Goal: Task Accomplishment & Management: Use online tool/utility

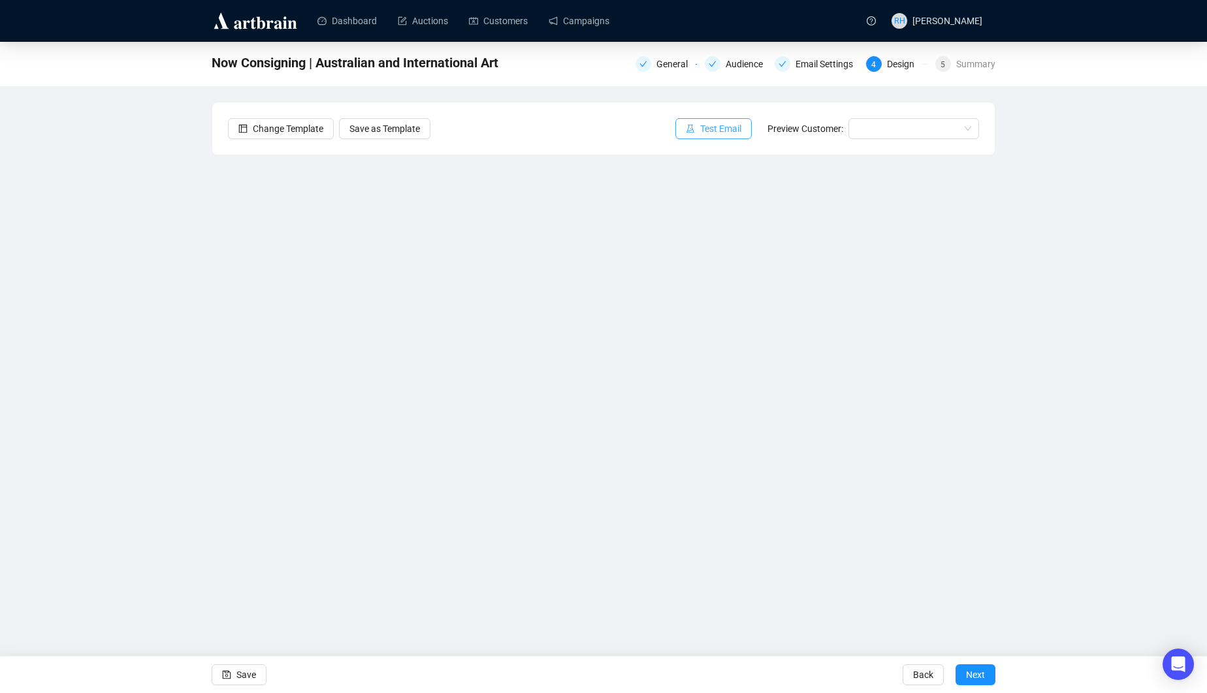
click at [721, 135] on span "Test Email" at bounding box center [720, 128] width 41 height 14
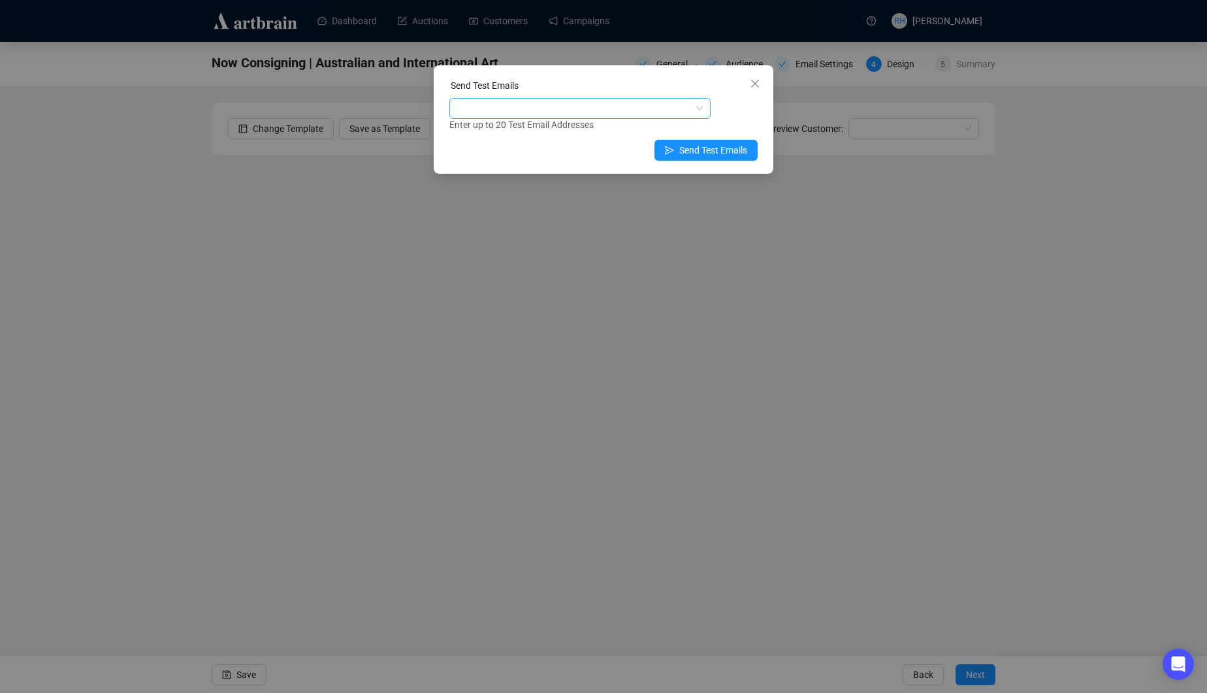
click at [491, 101] on div at bounding box center [573, 108] width 242 height 18
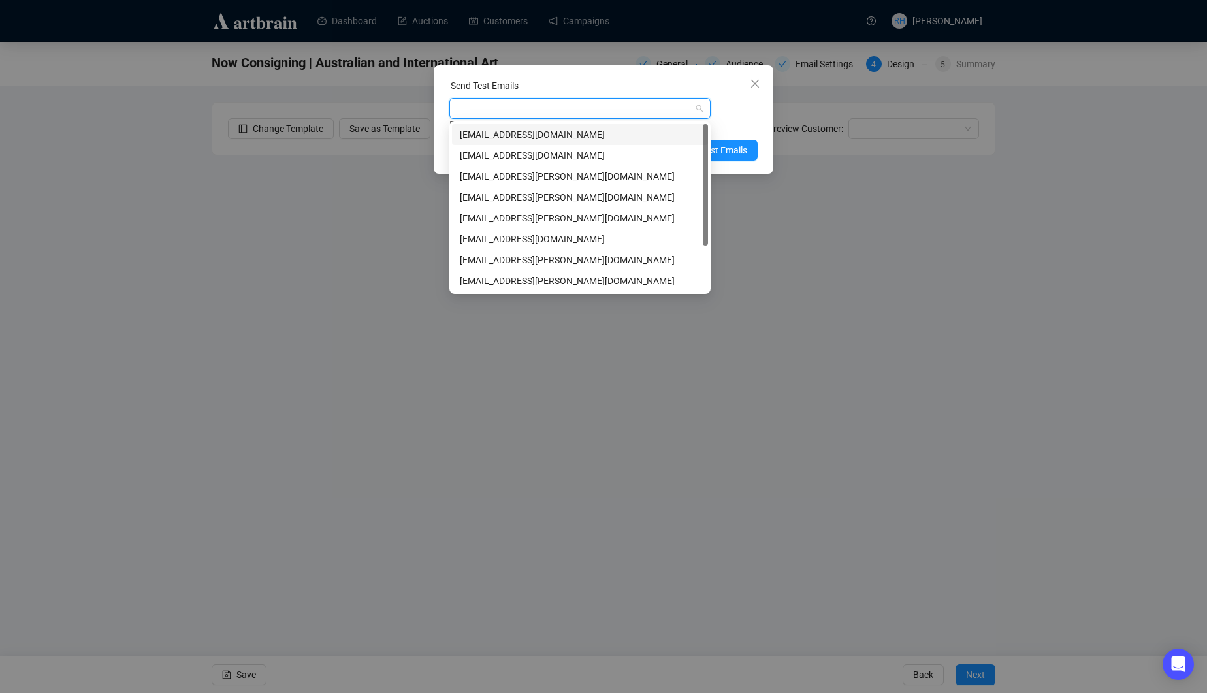
type input "r"
click at [586, 101] on span "[EMAIL_ADDRESS][DOMAIN_NAME]" at bounding box center [533, 109] width 163 height 16
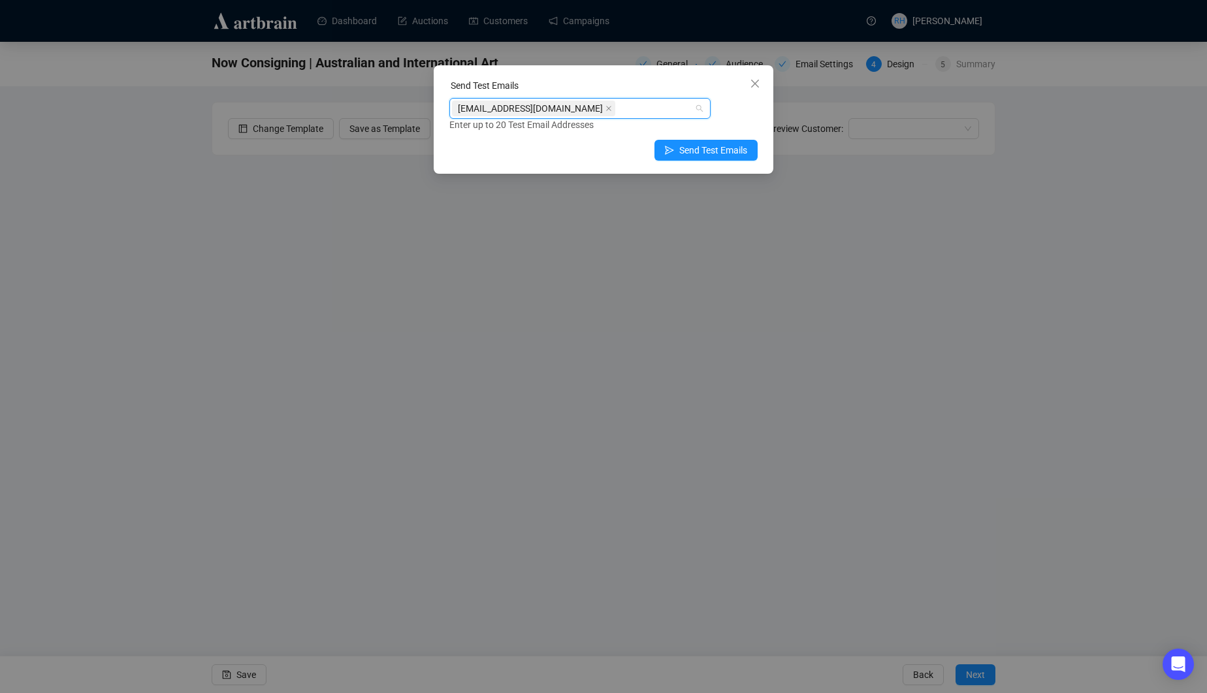
click at [585, 110] on span "[EMAIL_ADDRESS][DOMAIN_NAME]" at bounding box center [533, 109] width 163 height 16
click at [577, 106] on span "[EMAIL_ADDRESS][DOMAIN_NAME]" at bounding box center [533, 109] width 163 height 16
click at [605, 106] on icon "close" at bounding box center [608, 108] width 7 height 7
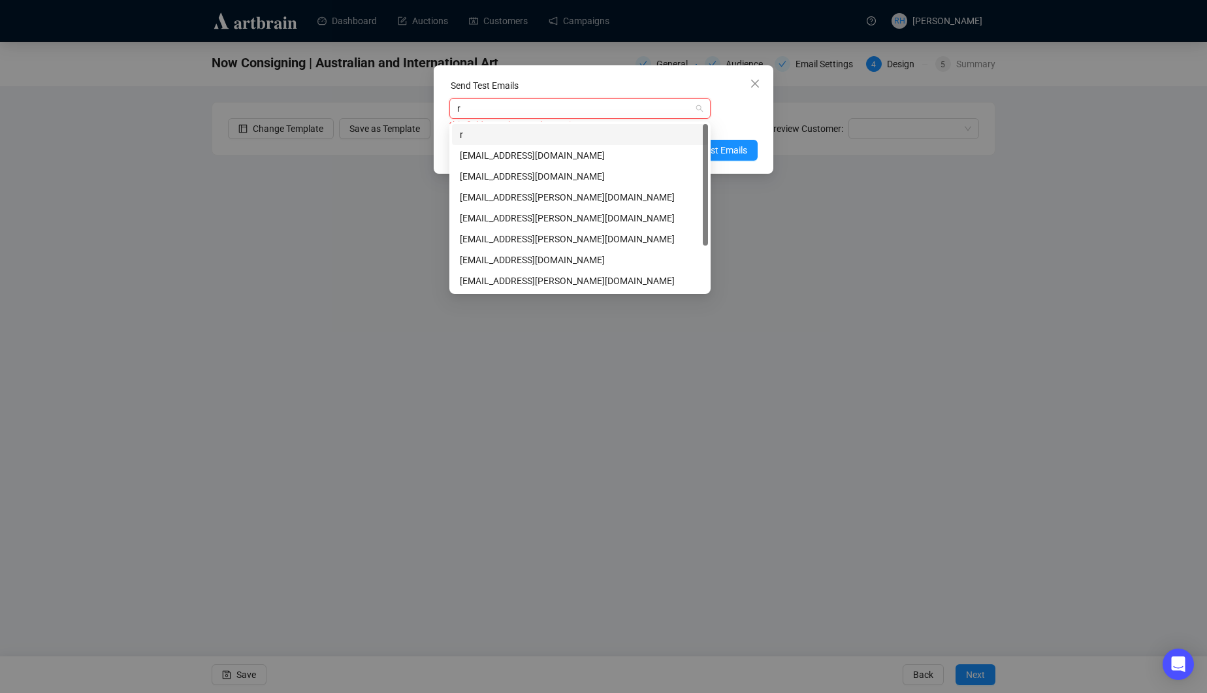
type input "rh"
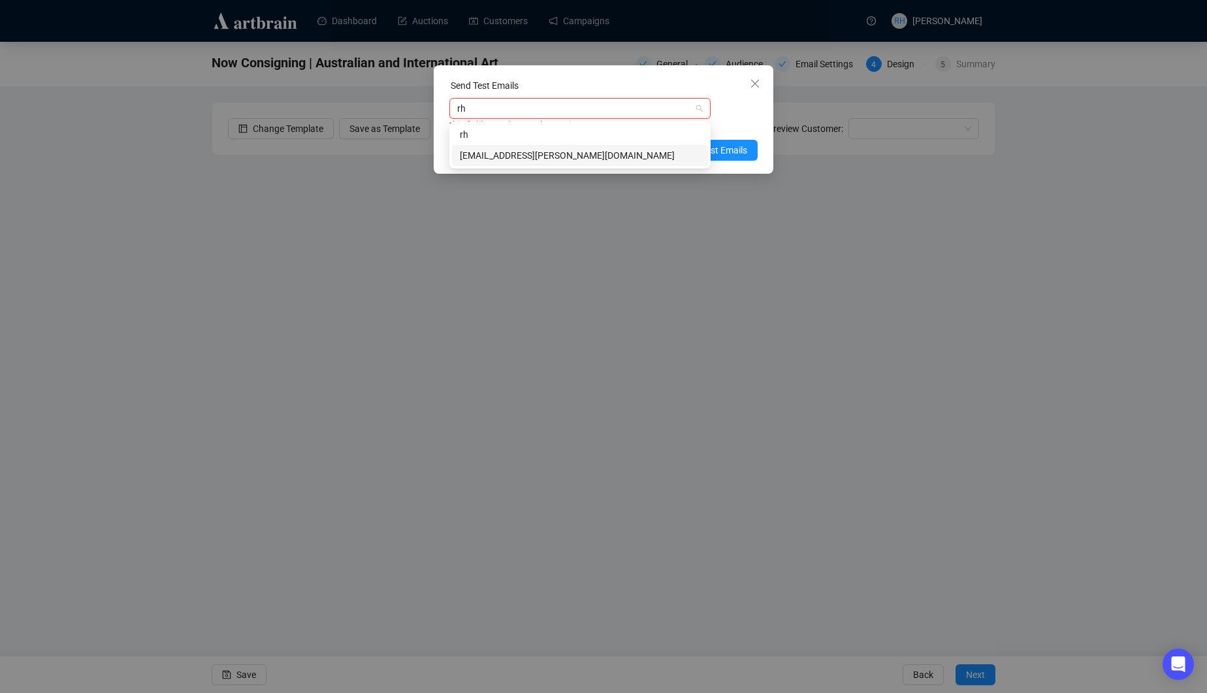
click at [550, 161] on div "[EMAIL_ADDRESS][PERSON_NAME][DOMAIN_NAME]" at bounding box center [580, 155] width 240 height 14
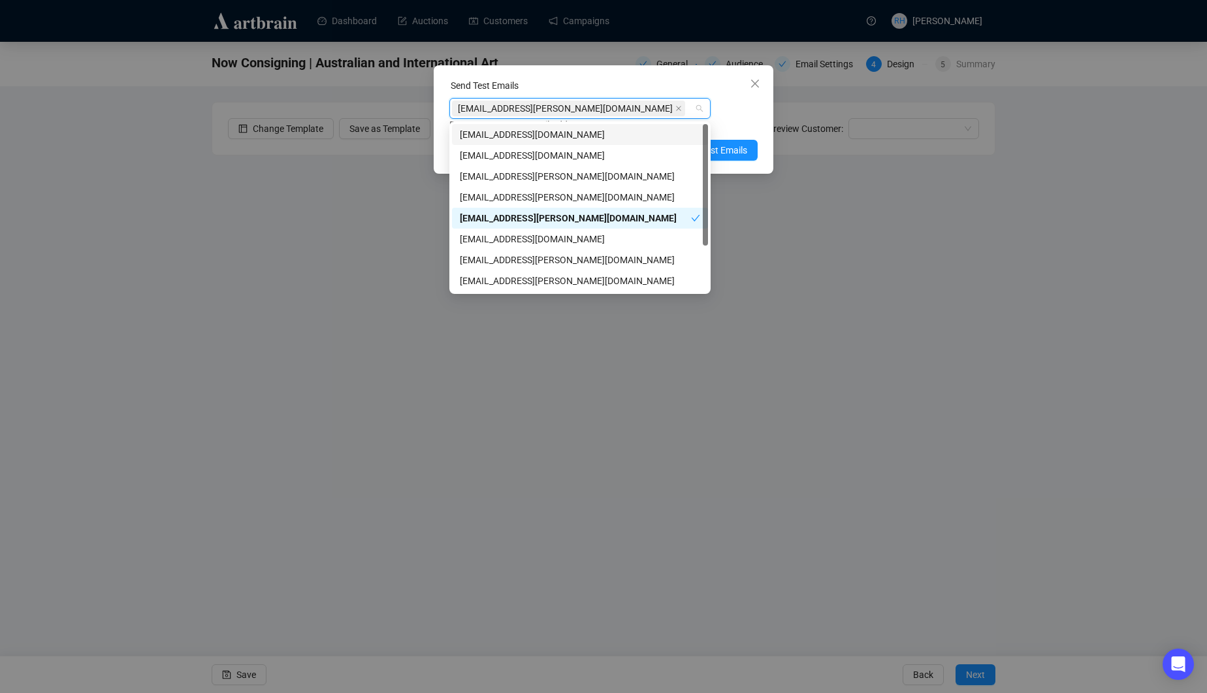
type input "a"
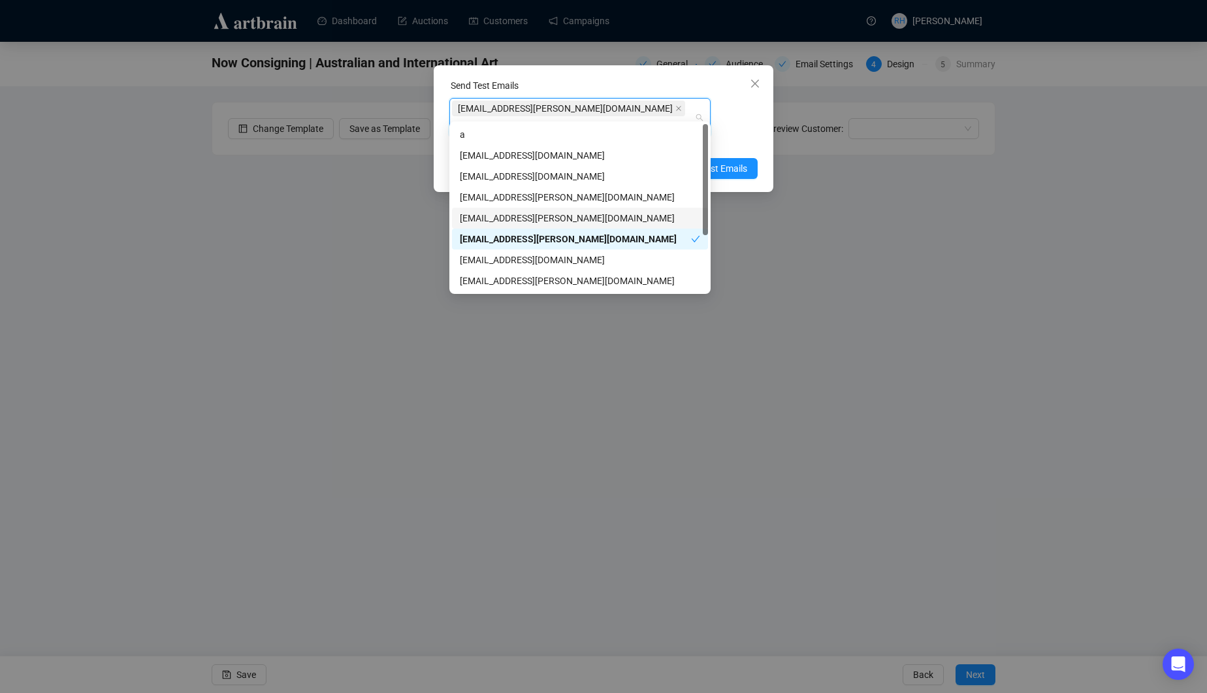
click at [540, 217] on div "[EMAIL_ADDRESS][PERSON_NAME][DOMAIN_NAME]" at bounding box center [580, 218] width 240 height 14
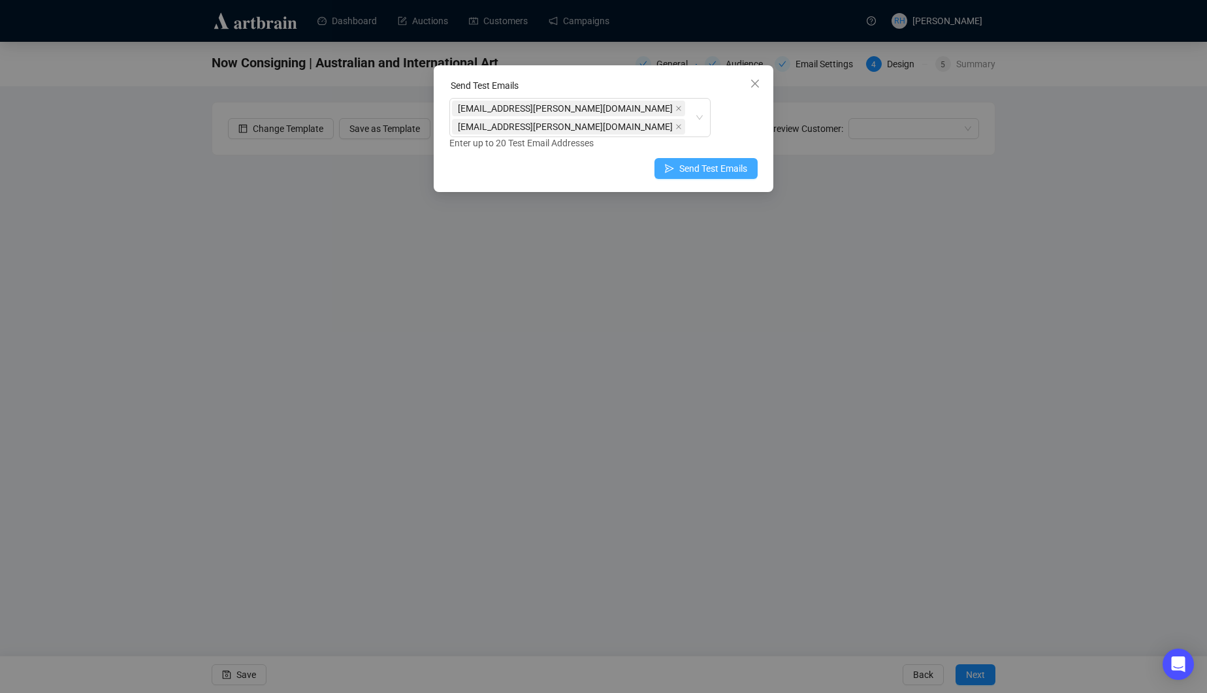
click at [722, 165] on span "Send Test Emails" at bounding box center [713, 168] width 68 height 14
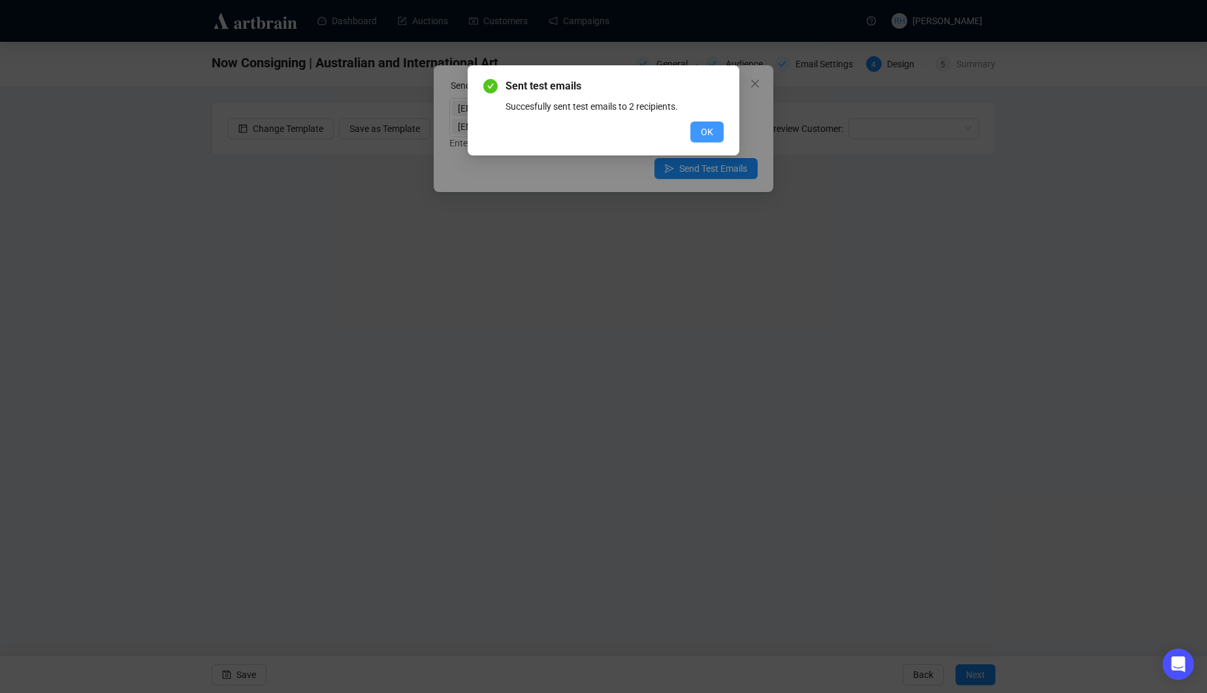
click at [705, 131] on span "OK" at bounding box center [707, 132] width 12 height 14
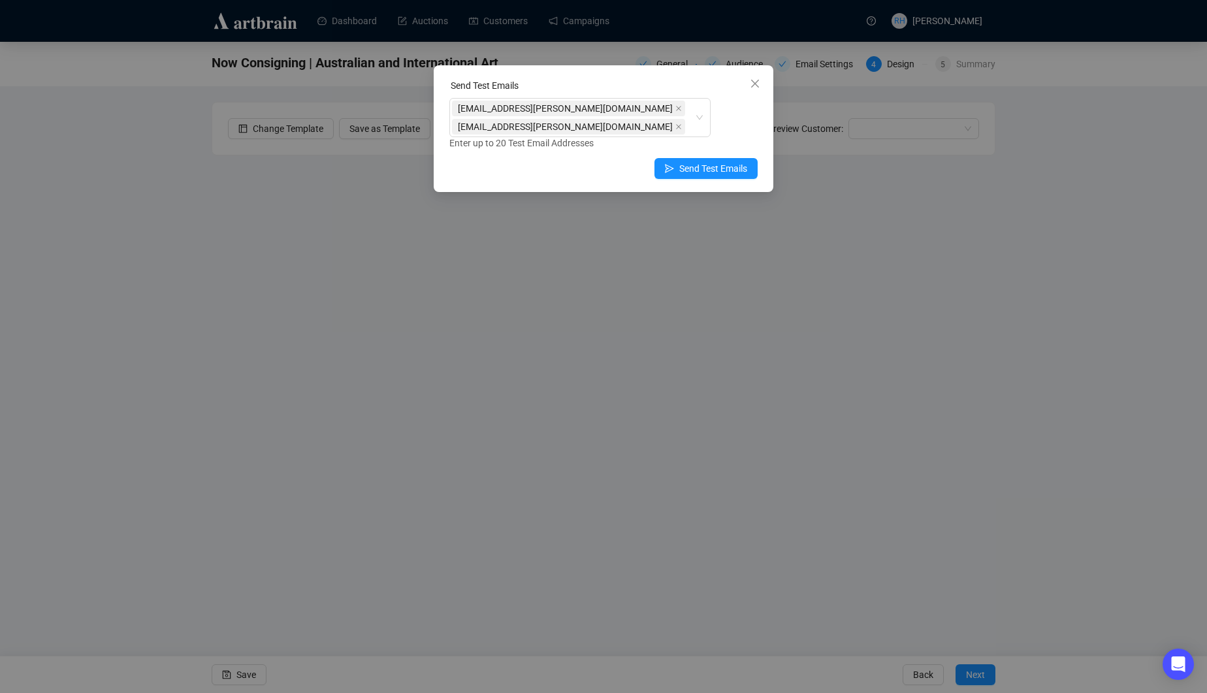
click at [199, 366] on div "Send Test Emails [EMAIL_ADDRESS][PERSON_NAME][DOMAIN_NAME] [EMAIL_ADDRESS][PERS…" at bounding box center [603, 346] width 1207 height 693
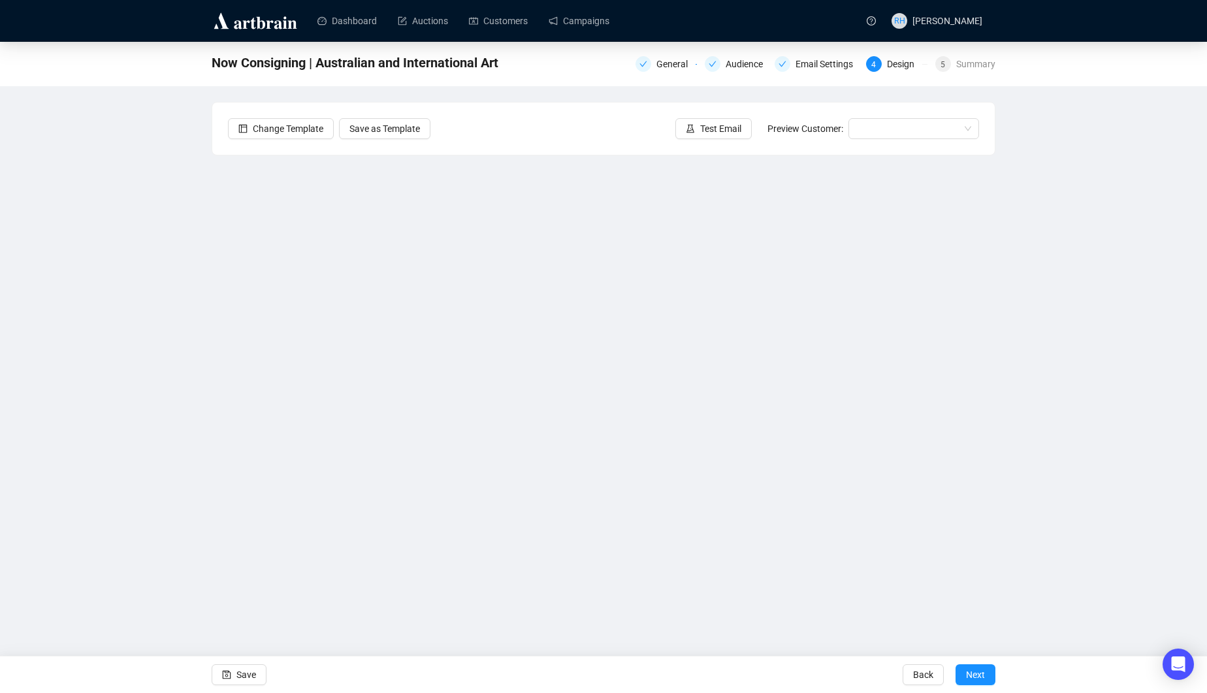
click at [643, 640] on div "Dashboard Auctions Customers Campaigns [PERSON_NAME] Now Consigning | Australia…" at bounding box center [603, 346] width 1207 height 693
click at [1123, 232] on div "Now Consigning | Australian and International Art General Audience Email Settin…" at bounding box center [603, 313] width 1207 height 543
click at [234, 686] on div "Save" at bounding box center [239, 674] width 55 height 37
click at [245, 675] on span "Save" at bounding box center [246, 674] width 20 height 37
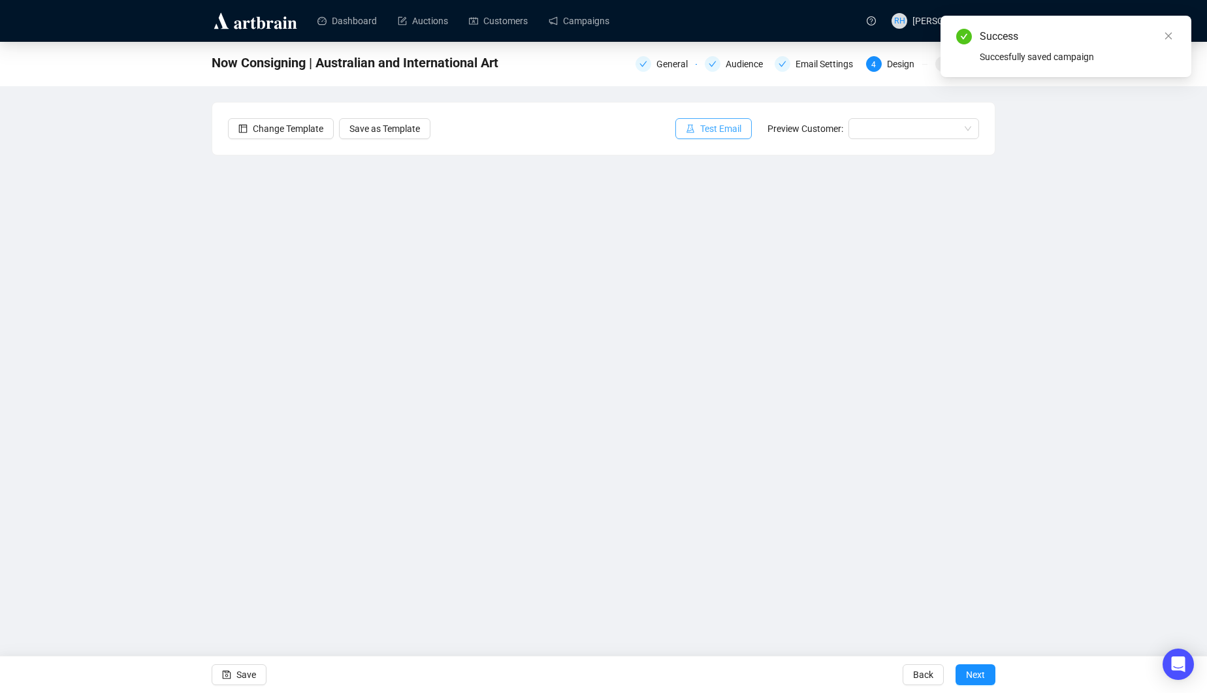
click at [702, 129] on span "Test Email" at bounding box center [720, 128] width 41 height 14
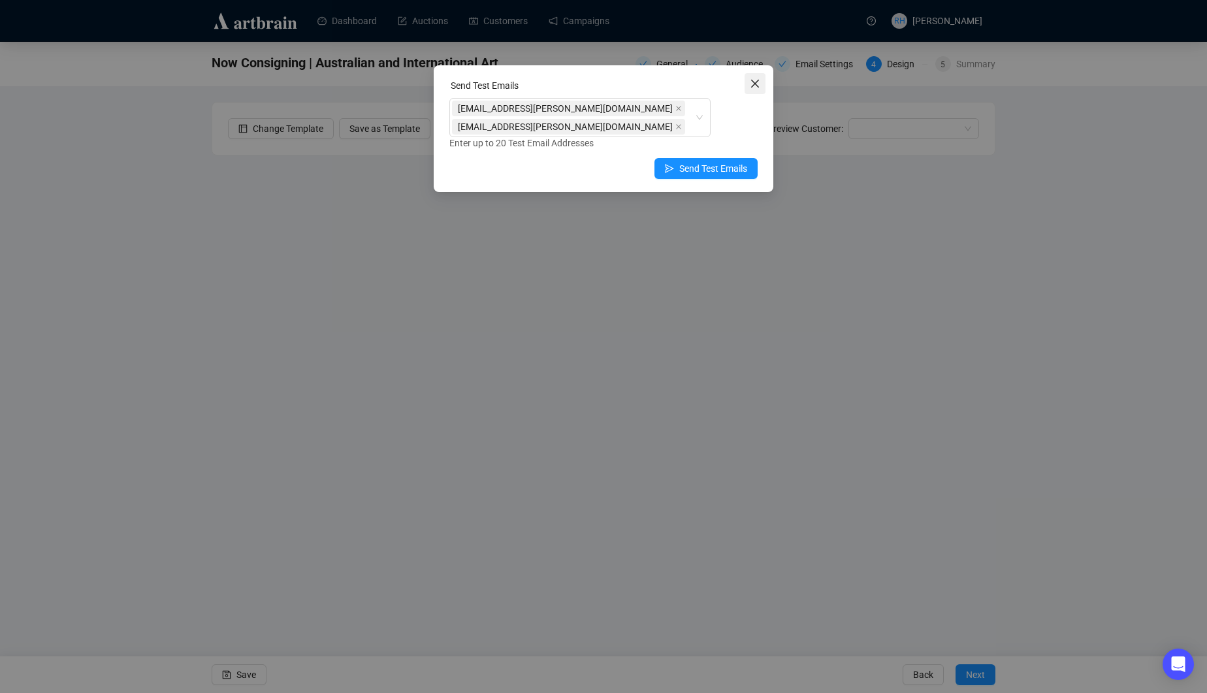
click at [756, 80] on icon "close" at bounding box center [755, 83] width 10 height 10
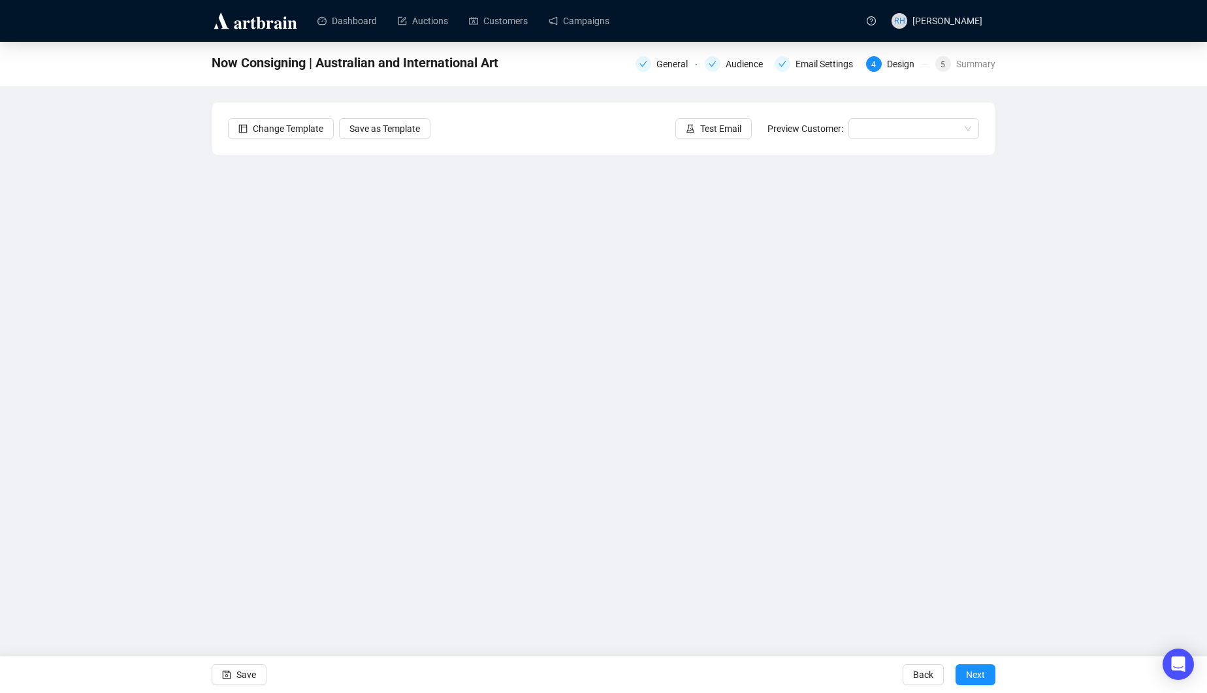
click at [35, 297] on div "Now Consigning | Australian and International Art General Audience Email Settin…" at bounding box center [603, 313] width 1207 height 543
drag, startPoint x: 1206, startPoint y: 449, endPoint x: 1197, endPoint y: 450, distance: 9.2
click at [1206, 449] on div "Now Consigning | Australian and International Art General Audience Email Settin…" at bounding box center [603, 313] width 1207 height 543
